Goal: Transaction & Acquisition: Purchase product/service

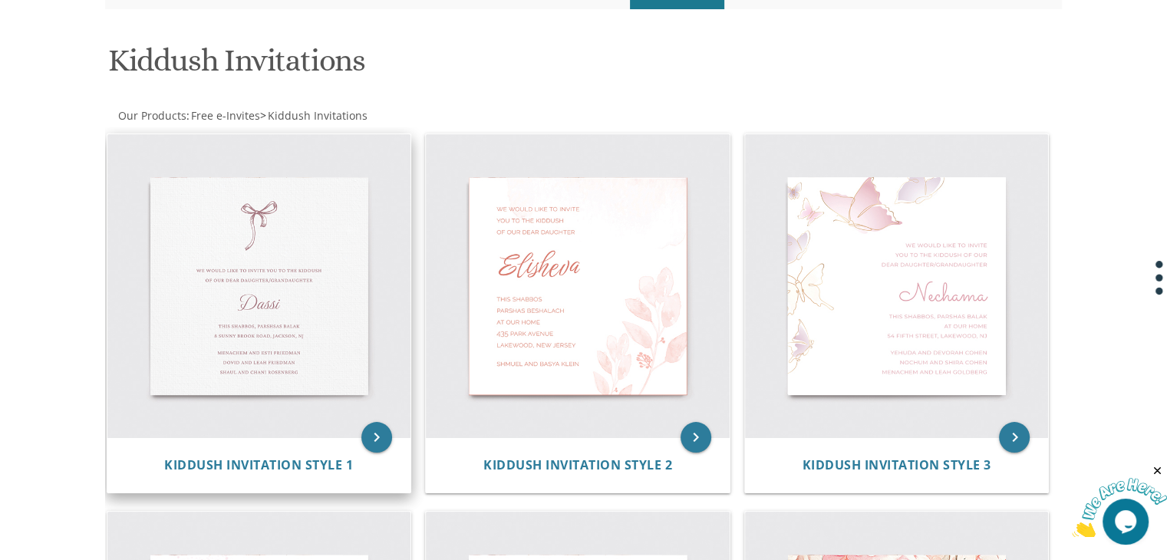
scroll to position [204, 0]
click at [371, 438] on icon "keyboard_arrow_right" at bounding box center [376, 435] width 31 height 31
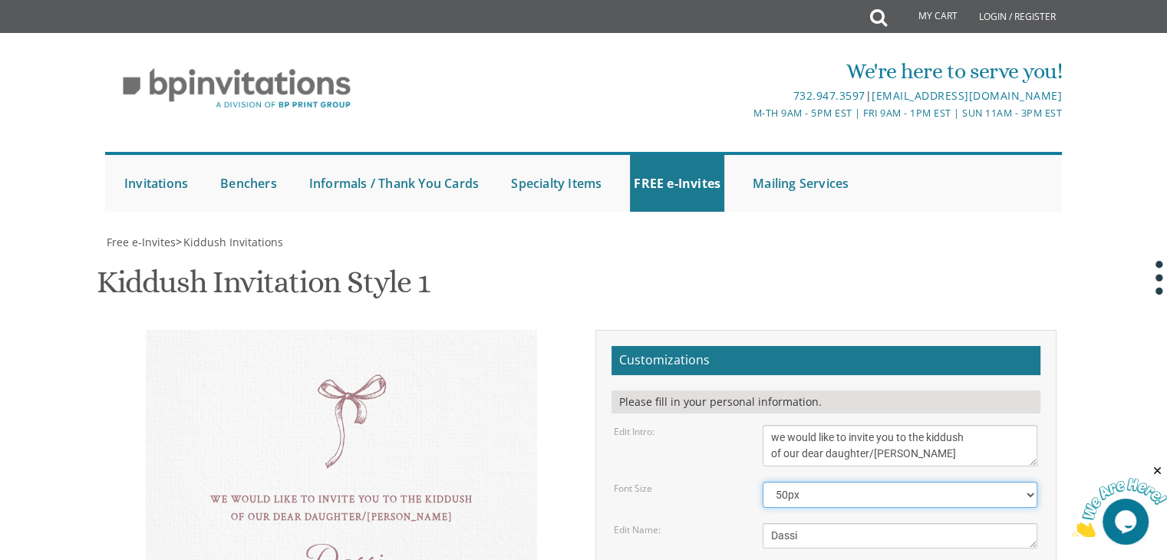
click at [821, 482] on select "40px 50px 60px" at bounding box center [899, 495] width 275 height 26
click at [762, 482] on select "40px 50px 60px" at bounding box center [899, 495] width 275 height 26
click at [815, 482] on select "40px 50px 60px" at bounding box center [899, 495] width 275 height 26
click at [762, 482] on select "40px 50px 60px" at bounding box center [899, 495] width 275 height 26
click at [825, 482] on select "40px 50px 60px" at bounding box center [899, 495] width 275 height 26
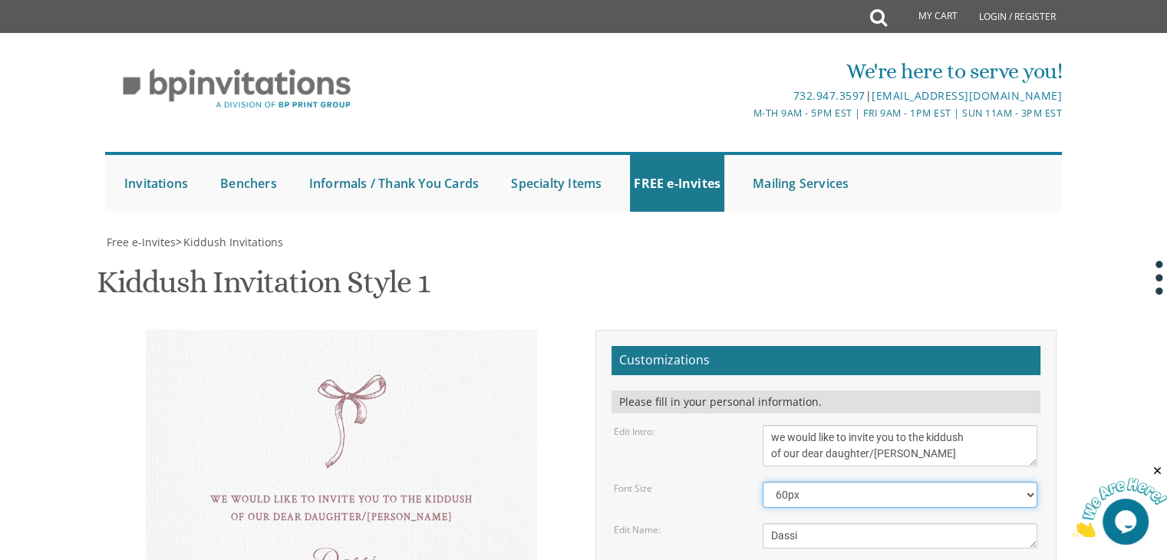
click at [762, 482] on select "40px 50px 60px" at bounding box center [899, 495] width 275 height 26
click at [819, 482] on select "40px 50px 60px" at bounding box center [899, 495] width 275 height 26
select select "50px"
click at [762, 482] on select "40px 50px 60px" at bounding box center [899, 495] width 275 height 26
drag, startPoint x: 820, startPoint y: 333, endPoint x: 697, endPoint y: 344, distance: 123.3
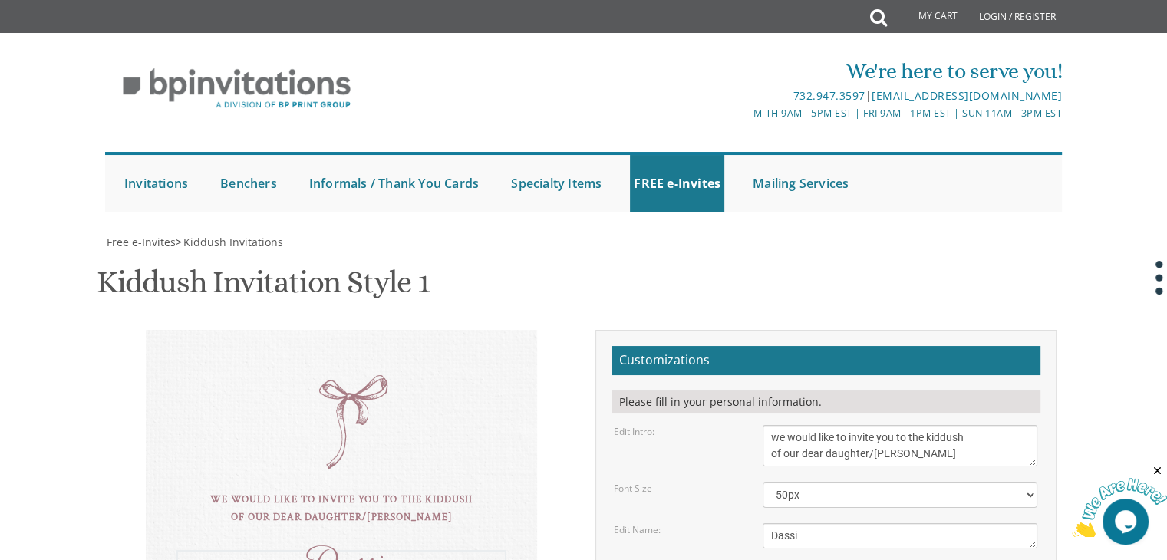
type textarea "Tzipi"
click at [718, 425] on div "Edit Intro: we would like to invite you to the kiddush of our dear daughter/gra…" at bounding box center [825, 445] width 446 height 41
drag, startPoint x: 936, startPoint y: 366, endPoint x: 881, endPoint y: 372, distance: 55.6
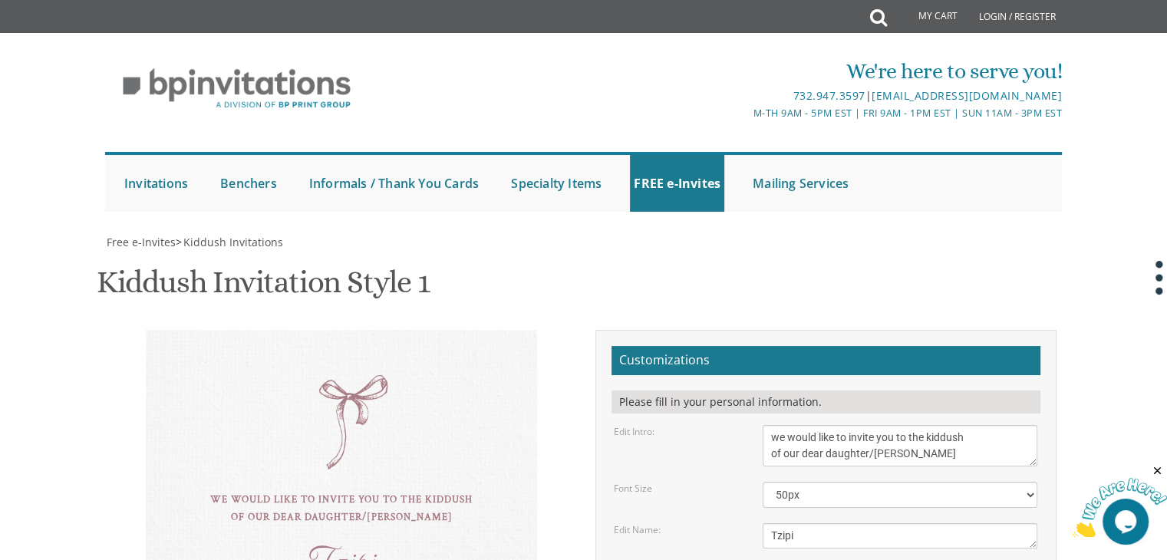
drag, startPoint x: 936, startPoint y: 387, endPoint x: 607, endPoint y: 380, distance: 329.1
type textarea "this shabbos, parshsas re'[PERSON_NAME] acreichem 1204 b 12th"
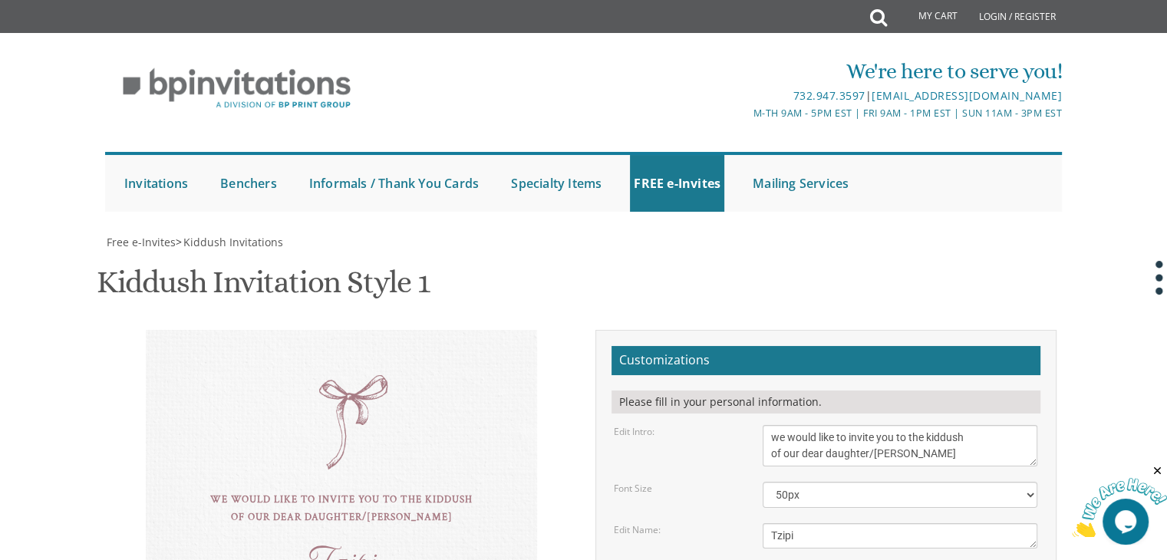
drag, startPoint x: 787, startPoint y: 430, endPoint x: 627, endPoint y: 427, distance: 159.6
drag, startPoint x: 904, startPoint y: 458, endPoint x: 764, endPoint y: 436, distance: 141.4
type textarea "[PERSON_NAME] & [PERSON_NAME]"
